Goal: Transaction & Acquisition: Purchase product/service

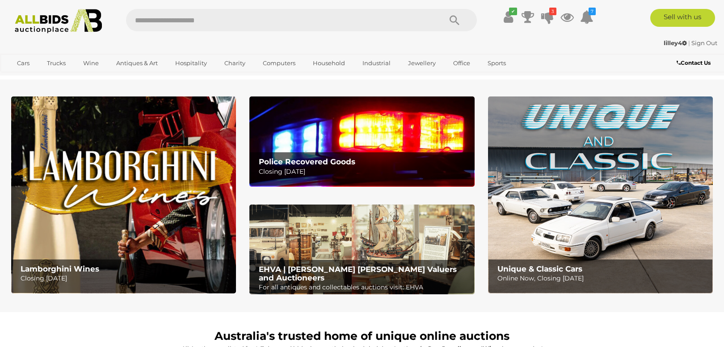
click at [316, 159] on b "Police Recovered Goods" at bounding box center [307, 161] width 97 height 9
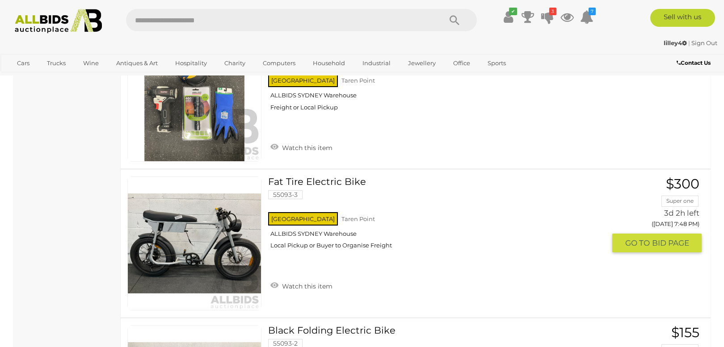
scroll to position [2178, 0]
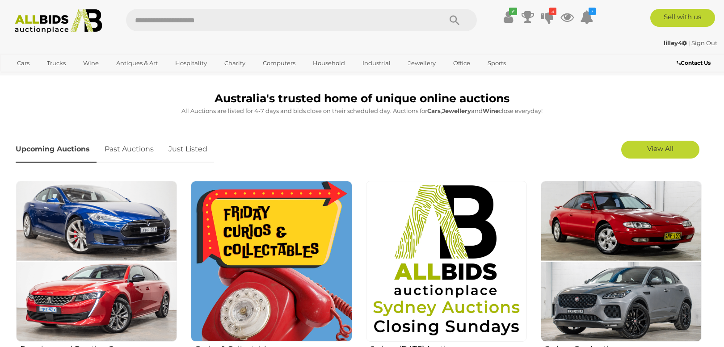
scroll to position [168, 0]
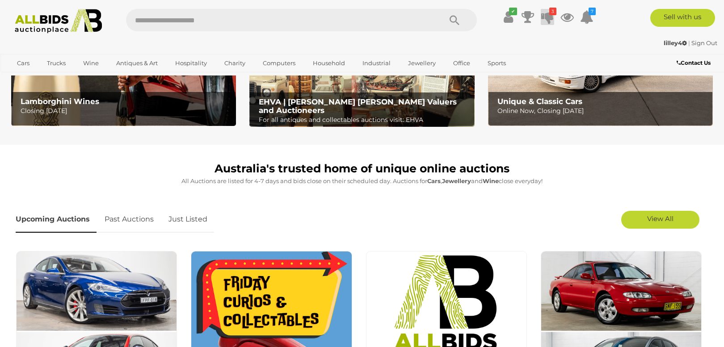
click at [552, 13] on icon "3" at bounding box center [552, 12] width 7 height 8
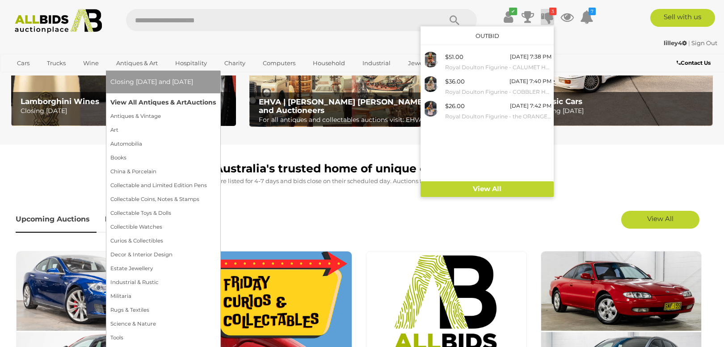
click at [141, 101] on link "View All Antiques & Art Auctions" at bounding box center [162, 103] width 105 height 14
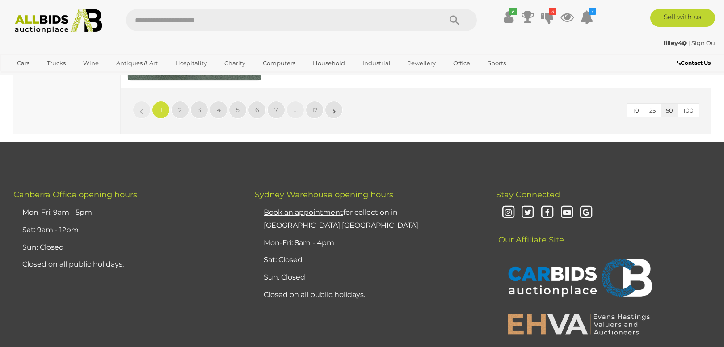
scroll to position [7615, 0]
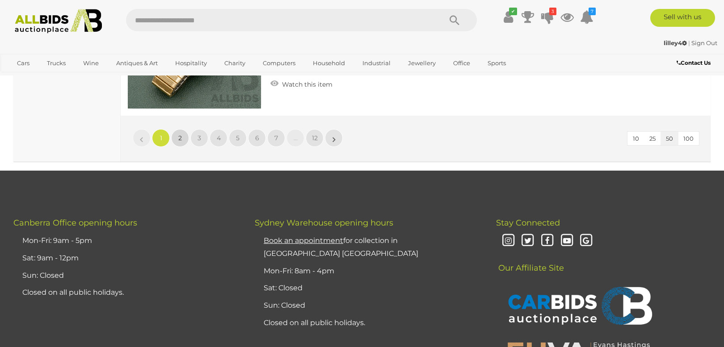
click at [177, 129] on link "2" at bounding box center [180, 138] width 18 height 18
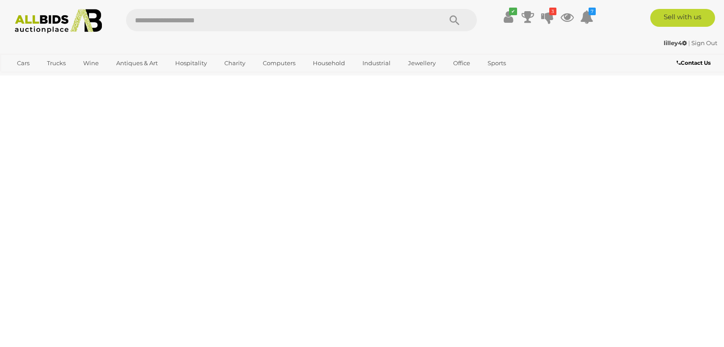
scroll to position [189, 0]
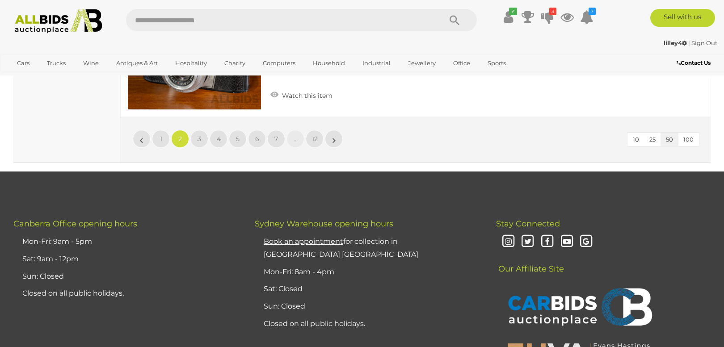
scroll to position [7506, 0]
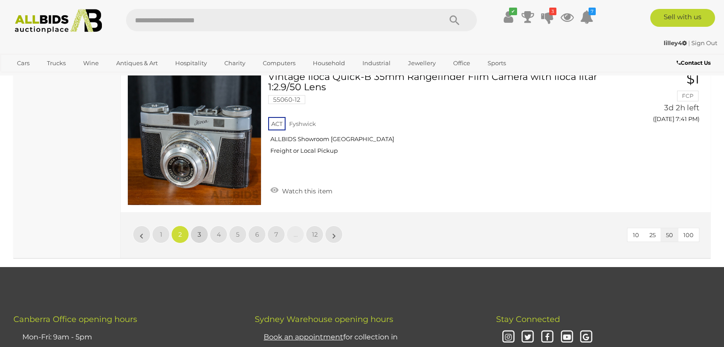
click at [197, 226] on link "3" at bounding box center [199, 235] width 18 height 18
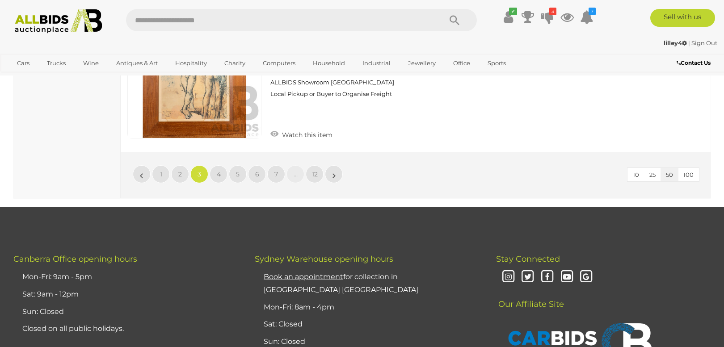
scroll to position [7618, 0]
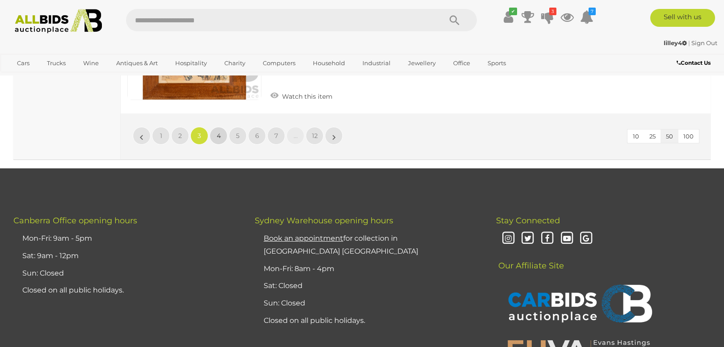
click at [219, 132] on span "4" at bounding box center [219, 136] width 4 height 8
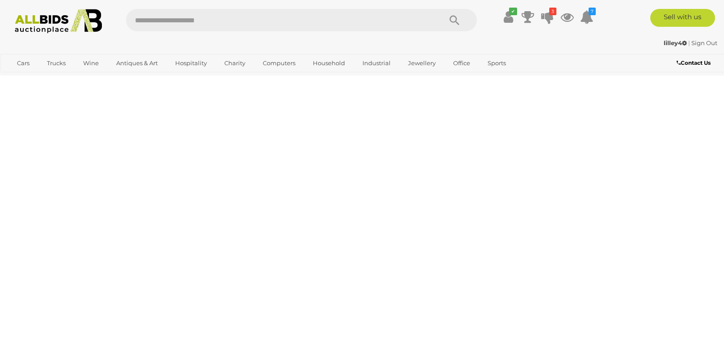
scroll to position [189, 0]
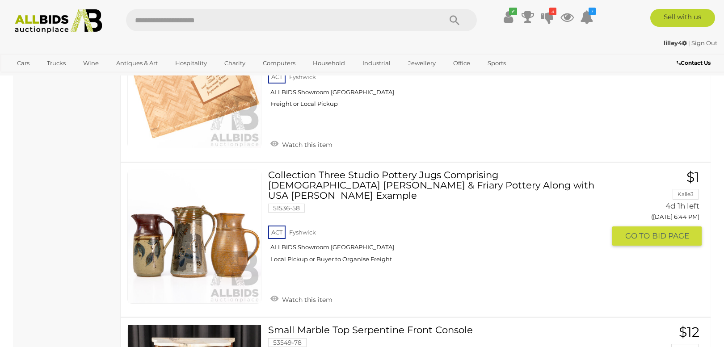
scroll to position [3652, 0]
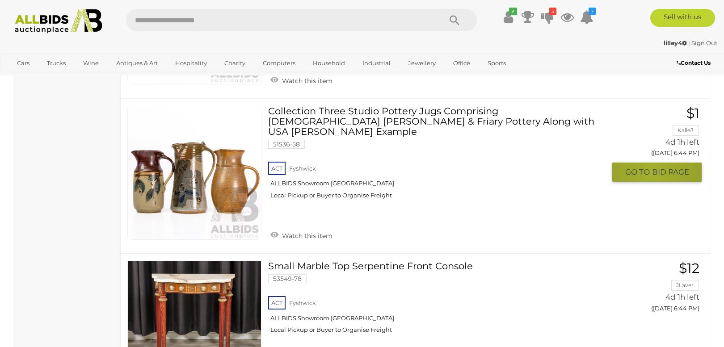
click at [652, 167] on span "BID PAGE" at bounding box center [670, 172] width 37 height 10
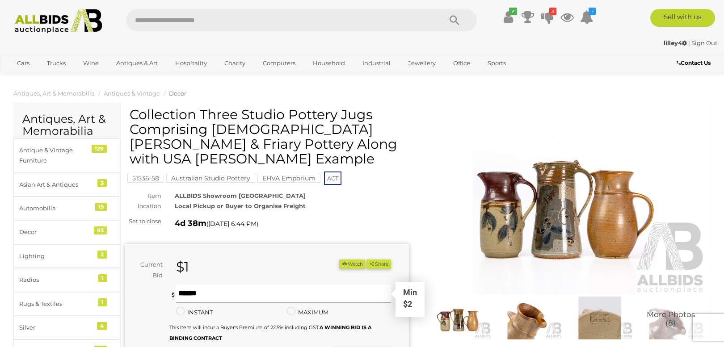
click at [234, 295] on input "text" at bounding box center [283, 294] width 215 height 18
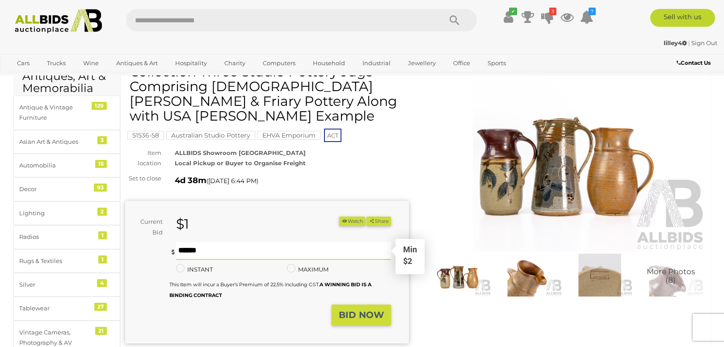
scroll to position [112, 0]
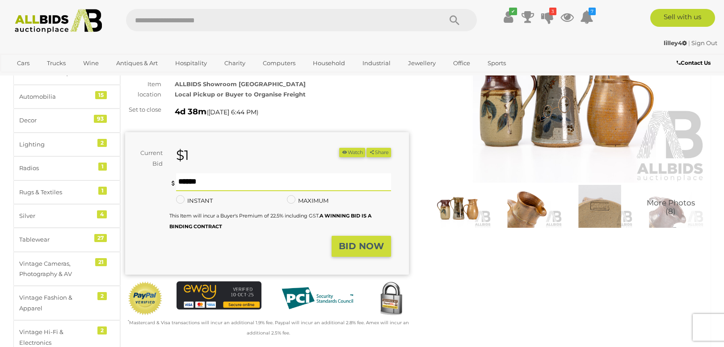
type input "**"
click at [354, 248] on strong "BID NOW" at bounding box center [361, 246] width 45 height 11
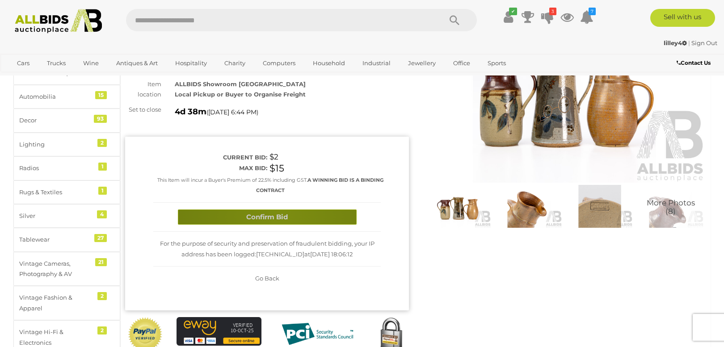
click at [280, 215] on button "Confirm Bid" at bounding box center [267, 218] width 179 height 16
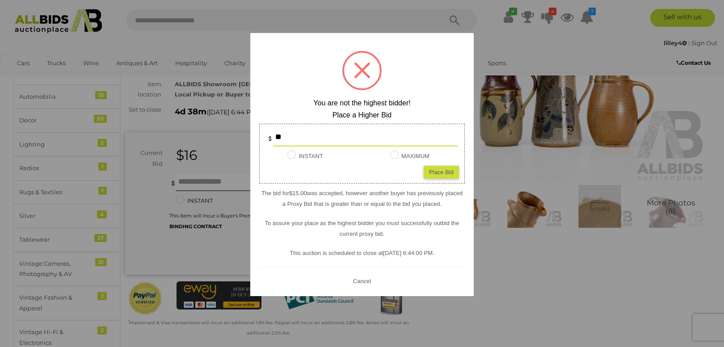
click at [287, 133] on input "**" at bounding box center [365, 138] width 185 height 18
type input "*"
type input "**"
click at [439, 170] on div "Place Bid" at bounding box center [441, 172] width 35 height 13
type input "**"
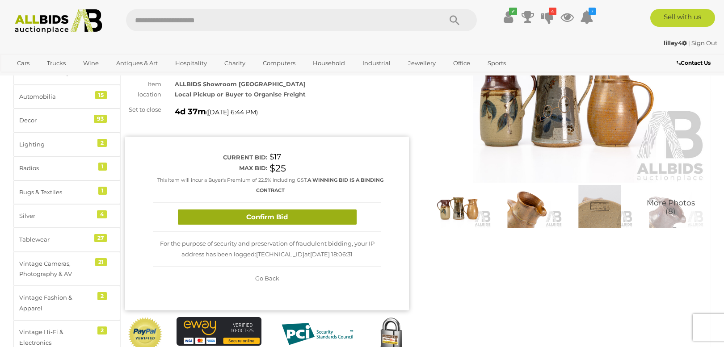
click at [270, 215] on button "Confirm Bid" at bounding box center [267, 218] width 179 height 16
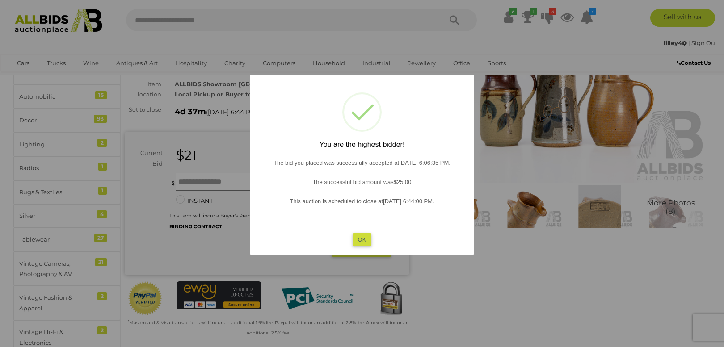
click at [363, 235] on button "OK" at bounding box center [362, 239] width 19 height 13
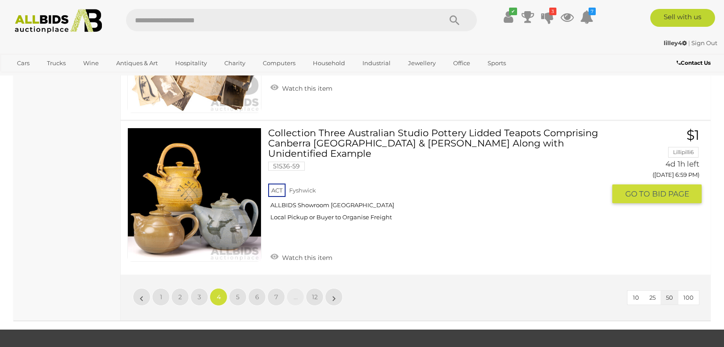
scroll to position [7618, 0]
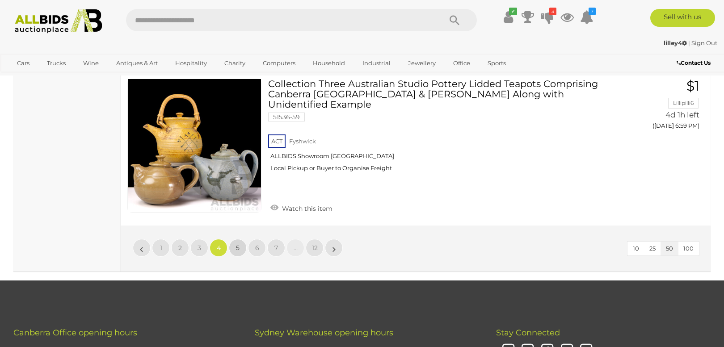
click at [238, 244] on span "5" at bounding box center [238, 248] width 4 height 8
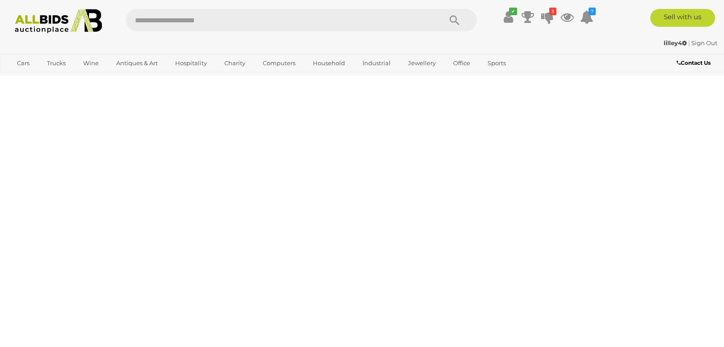
scroll to position [189, 0]
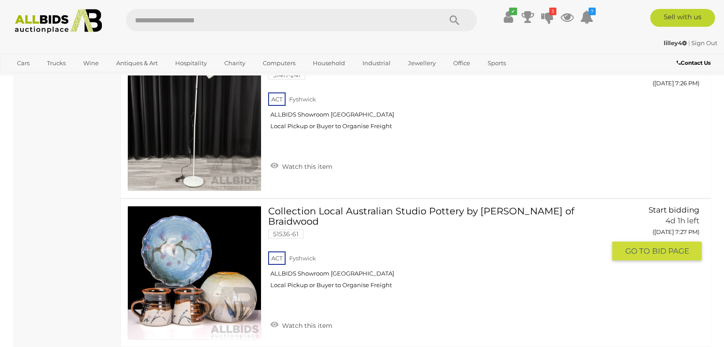
scroll to position [7562, 0]
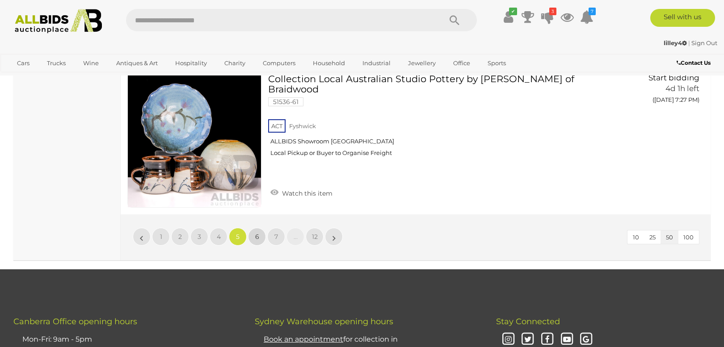
click at [258, 233] on span "6" at bounding box center [257, 237] width 4 height 8
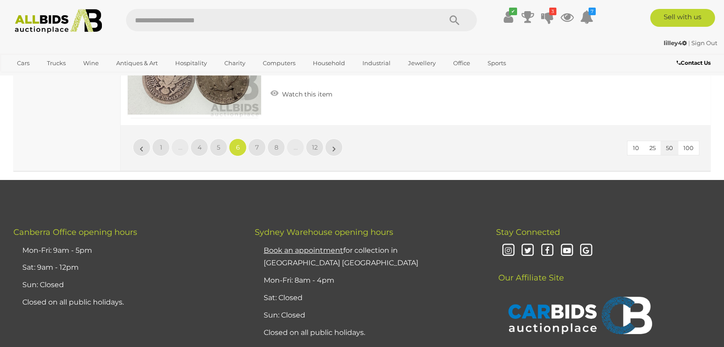
scroll to position [7562, 0]
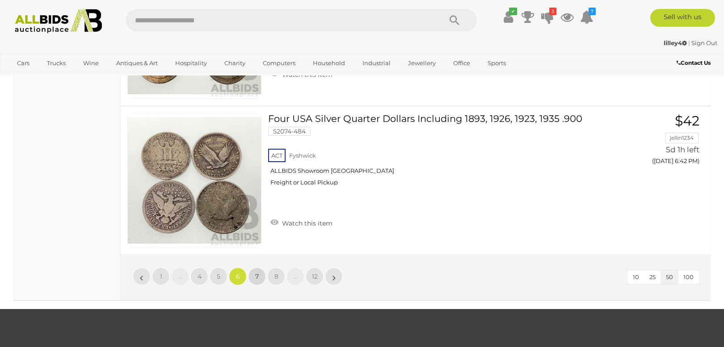
click at [257, 273] on span "7" at bounding box center [257, 277] width 4 height 8
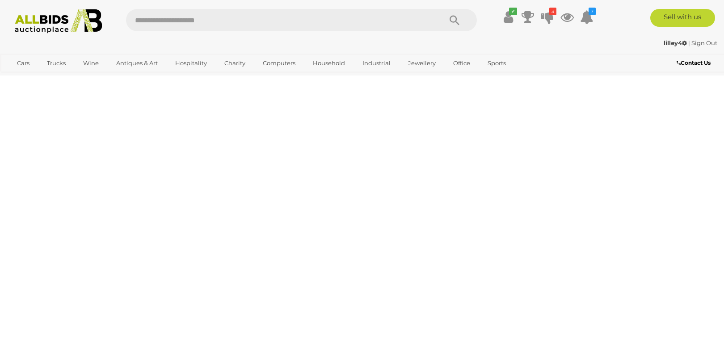
scroll to position [189, 0]
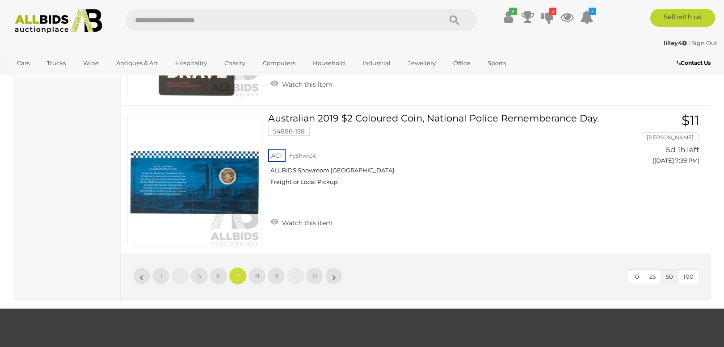
scroll to position [7506, 0]
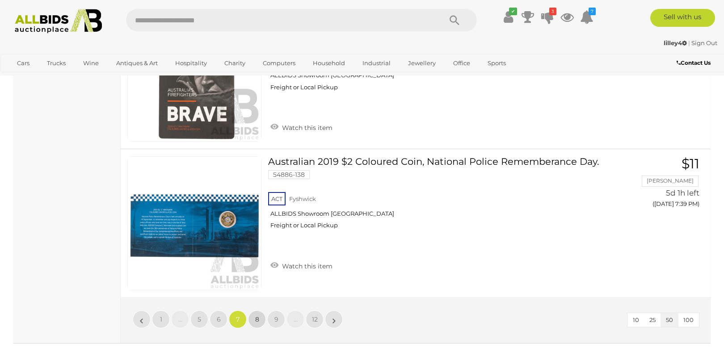
click at [259, 311] on link "8" at bounding box center [257, 320] width 18 height 18
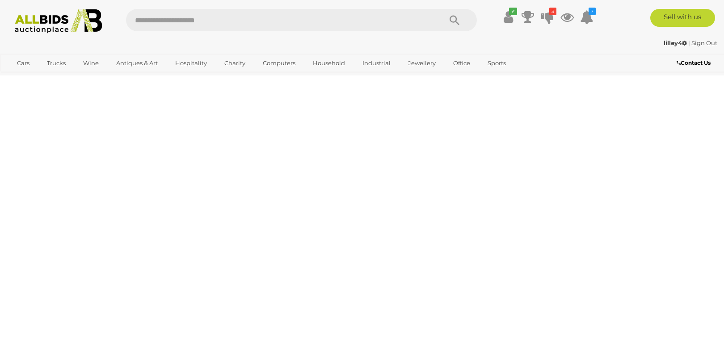
scroll to position [189, 0]
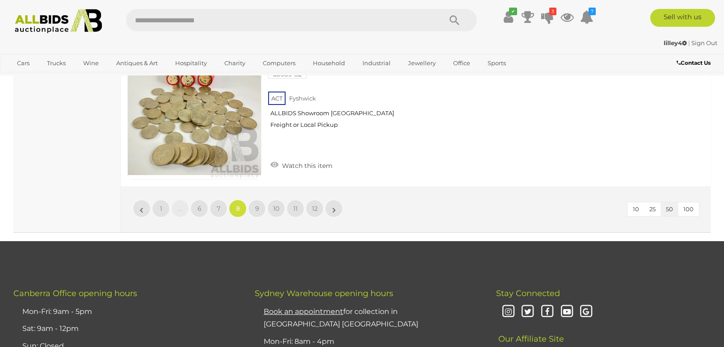
scroll to position [7450, 0]
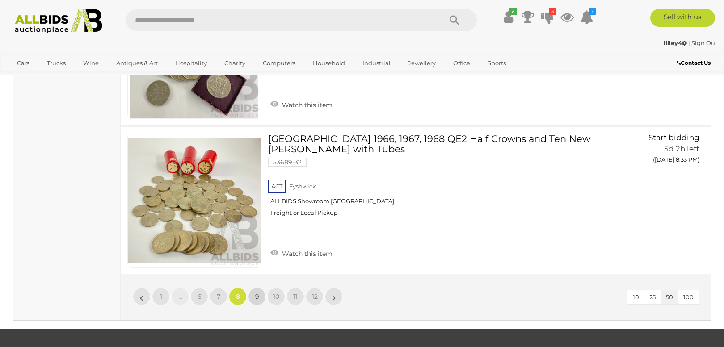
click at [257, 293] on span "9" at bounding box center [257, 297] width 4 height 8
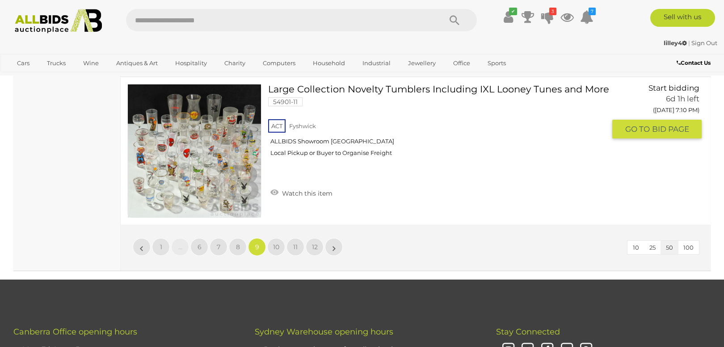
scroll to position [7618, 0]
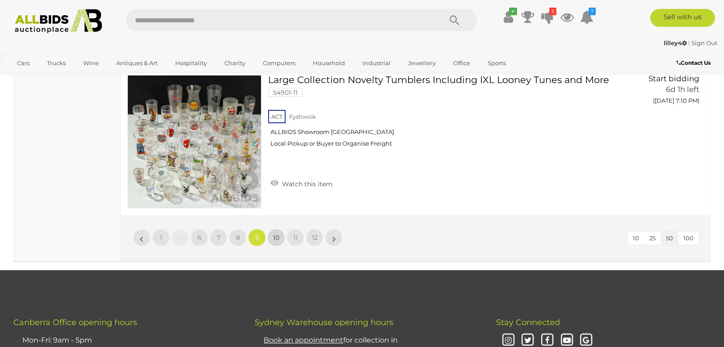
click at [277, 234] on span "10" at bounding box center [276, 238] width 6 height 8
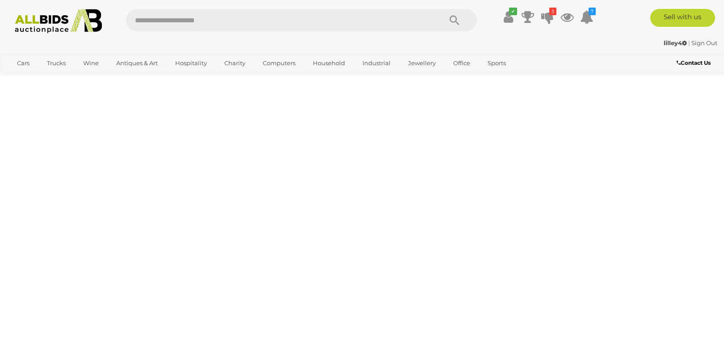
scroll to position [189, 0]
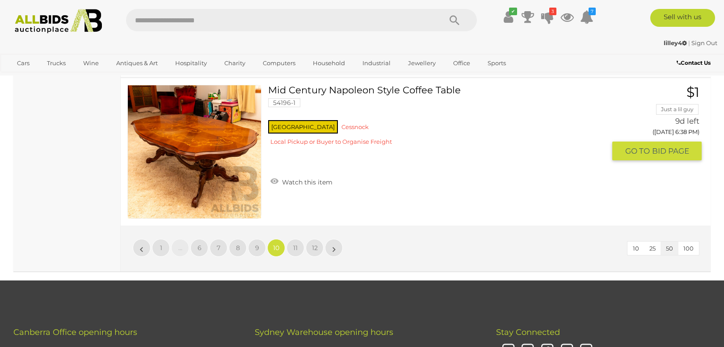
scroll to position [7618, 0]
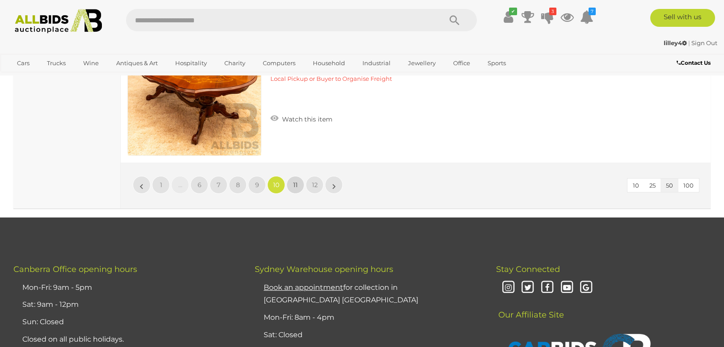
click at [294, 181] on span "11" at bounding box center [295, 185] width 4 height 8
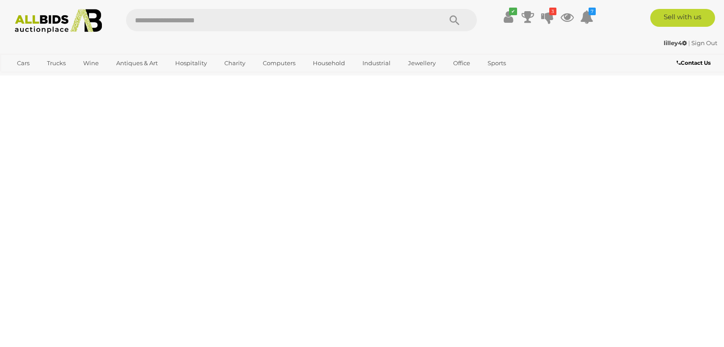
scroll to position [189, 0]
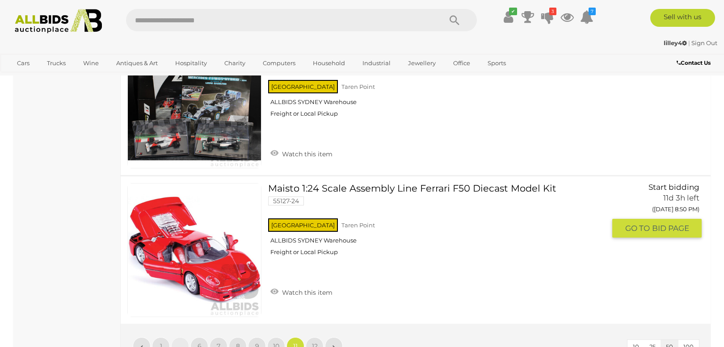
scroll to position [7562, 0]
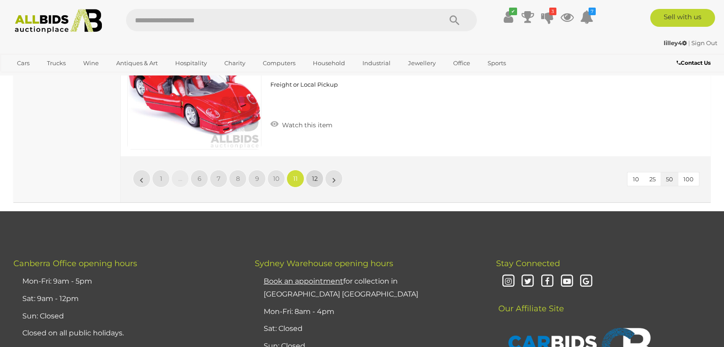
click at [312, 175] on span "12" at bounding box center [315, 179] width 6 height 8
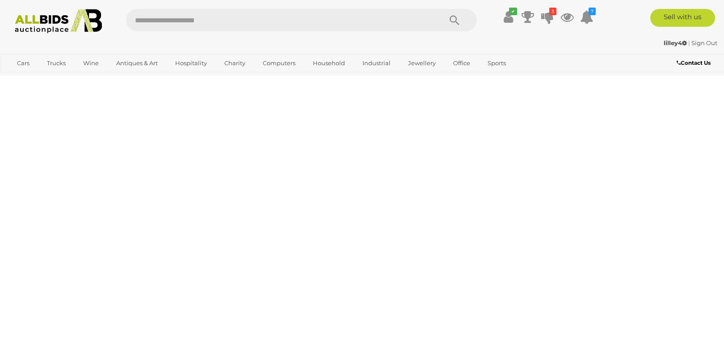
scroll to position [189, 0]
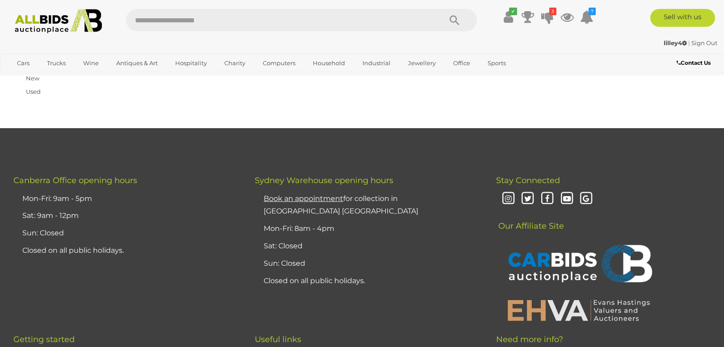
scroll to position [748, 0]
